Goal: Task Accomplishment & Management: Manage account settings

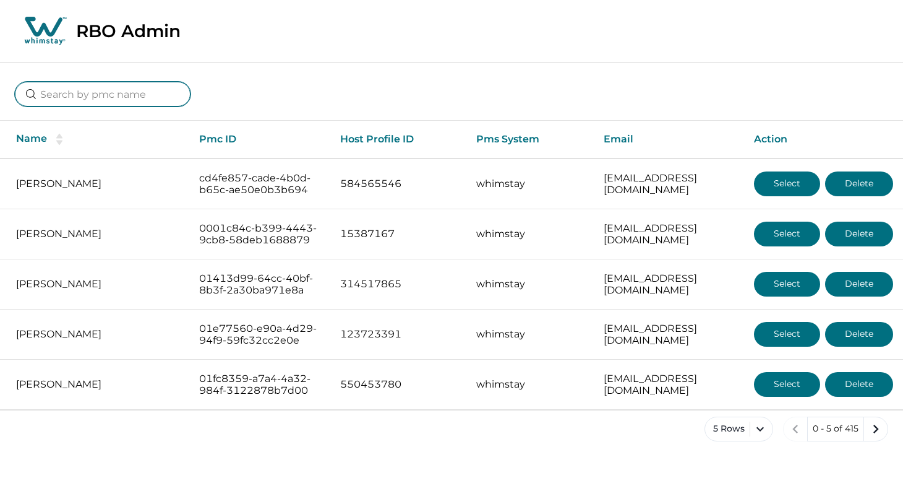
click at [95, 98] on input at bounding box center [103, 94] width 176 height 25
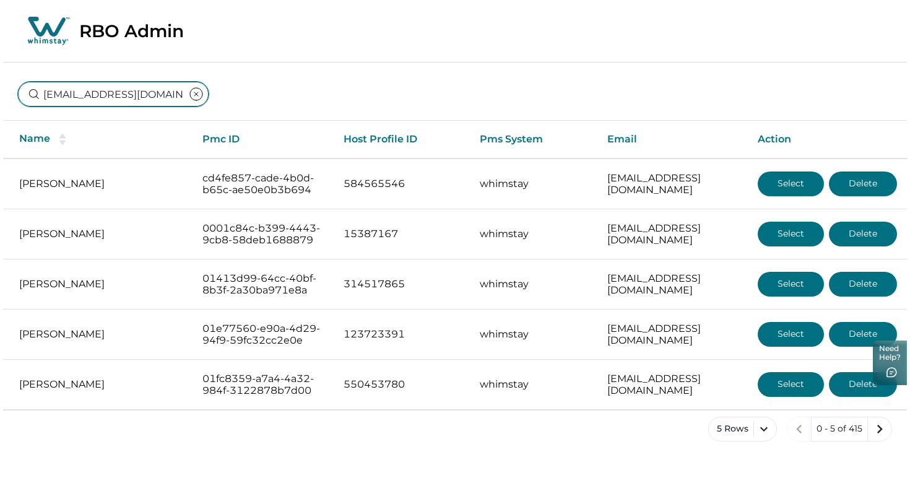
scroll to position [0, 29]
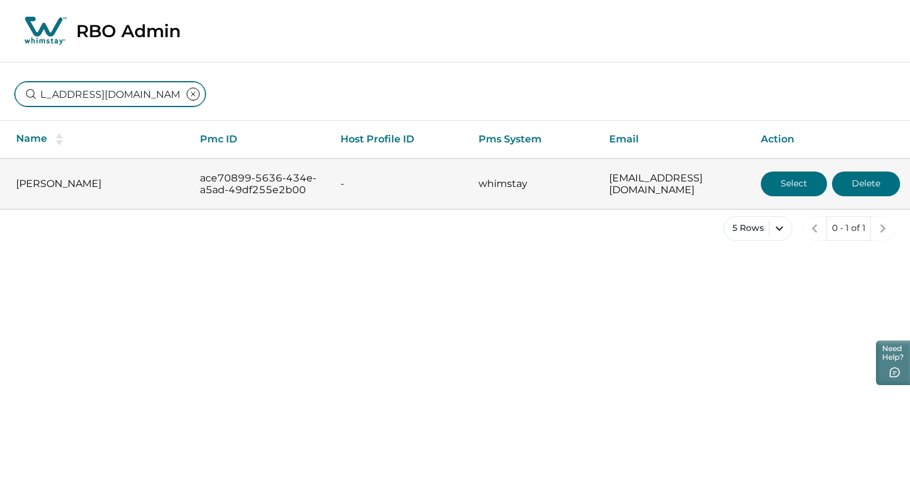
type input "[EMAIL_ADDRESS][DOMAIN_NAME]"
click at [799, 189] on button "Select" at bounding box center [794, 183] width 66 height 25
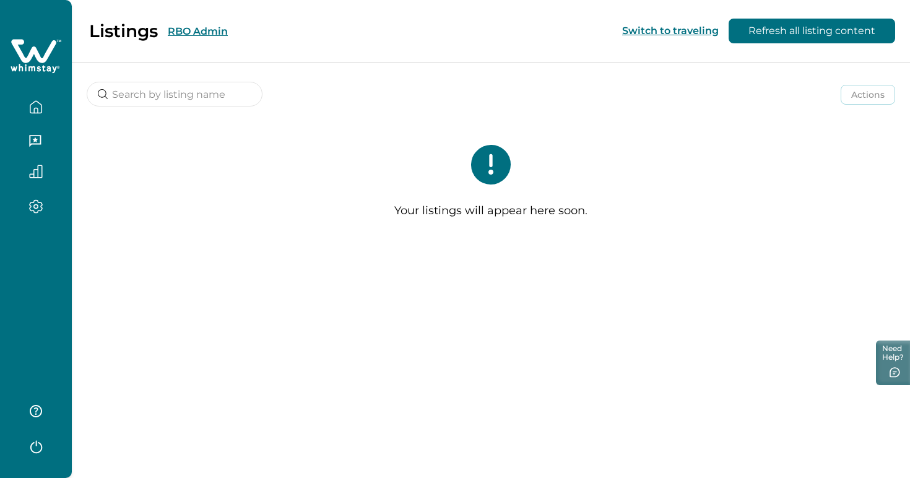
click at [43, 452] on icon "button" at bounding box center [36, 445] width 19 height 19
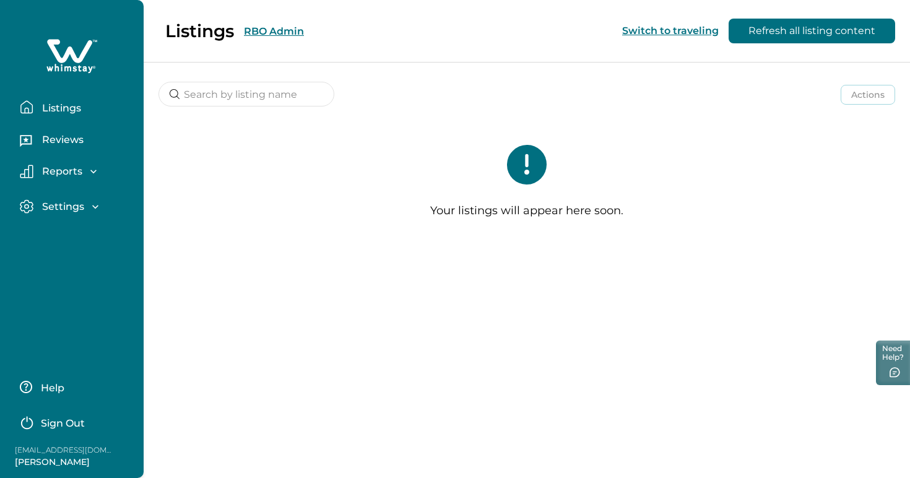
click at [167, 386] on div "Listings RBO Admin Switch to traveling Refresh all listing content Actions Acti…" at bounding box center [527, 239] width 766 height 478
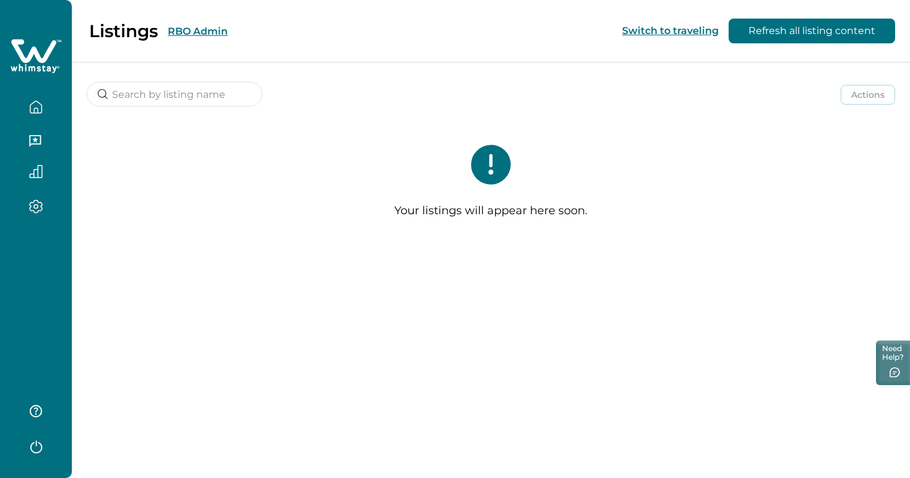
click at [814, 23] on button "Refresh all listing content" at bounding box center [811, 31] width 166 height 25
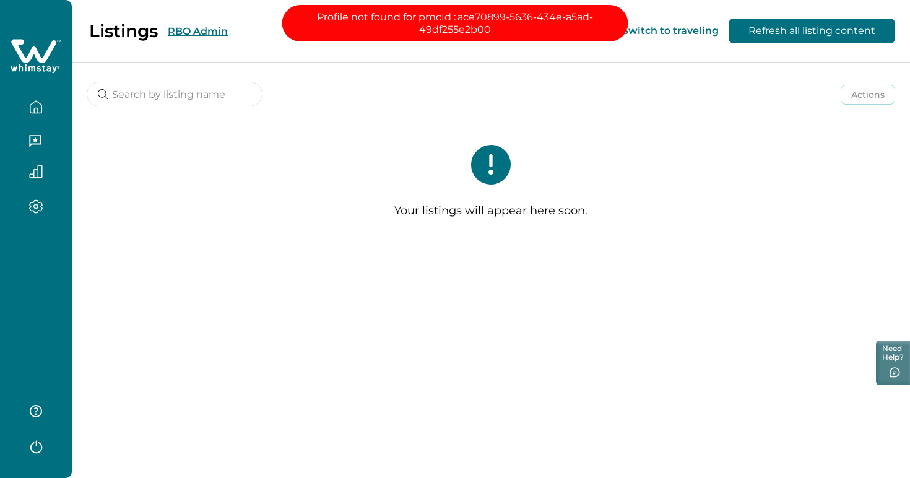
click at [191, 27] on button "RBO Admin" at bounding box center [198, 31] width 60 height 12
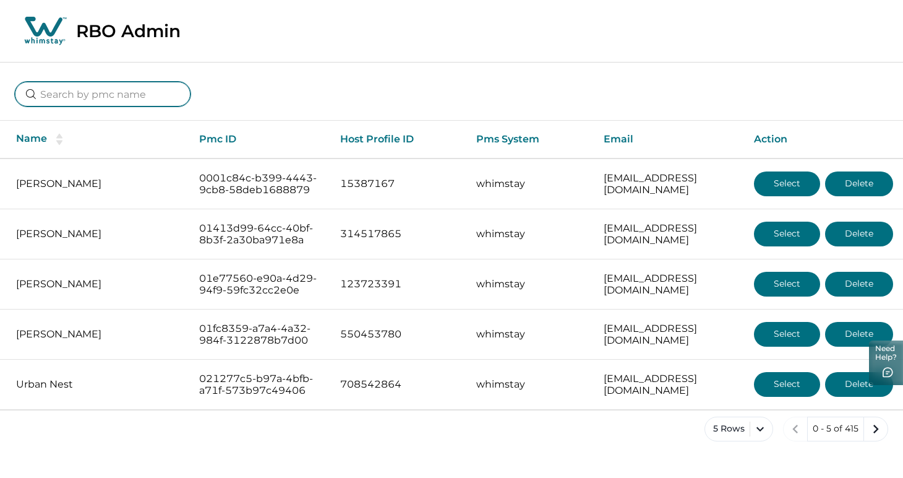
click at [119, 92] on input at bounding box center [103, 94] width 176 height 25
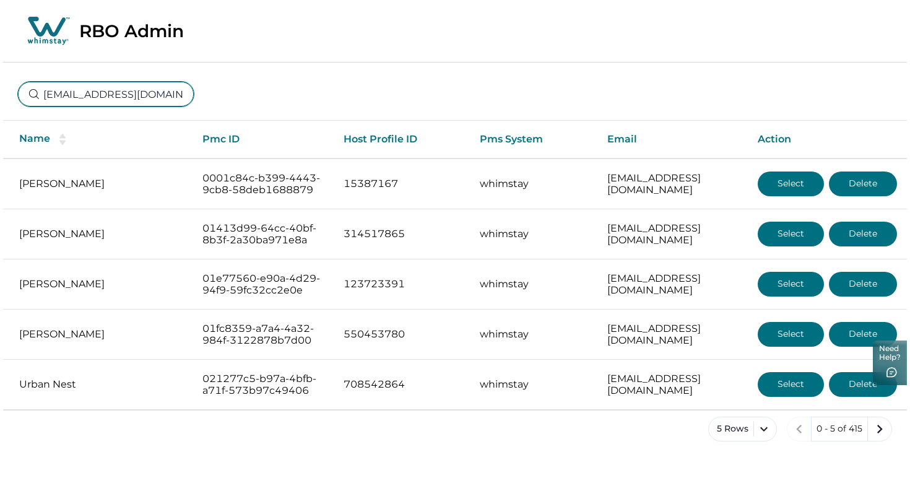
scroll to position [0, 29]
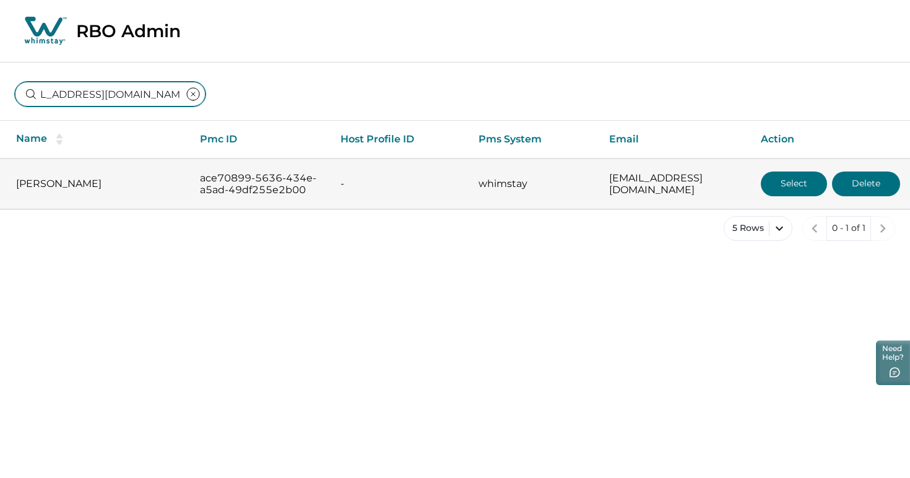
type input "[EMAIL_ADDRESS][DOMAIN_NAME]"
click at [871, 184] on button "Delete" at bounding box center [866, 183] width 68 height 25
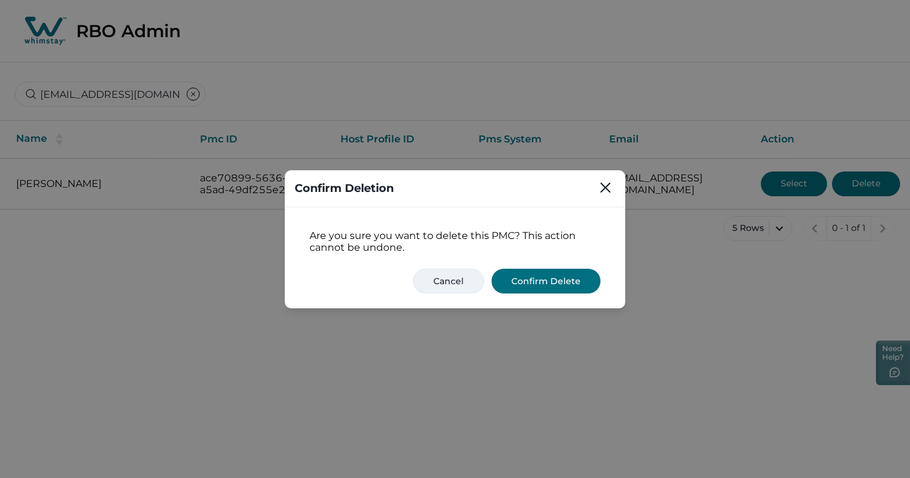
click at [457, 284] on button "Cancel" at bounding box center [448, 281] width 71 height 25
